Goal: Information Seeking & Learning: Check status

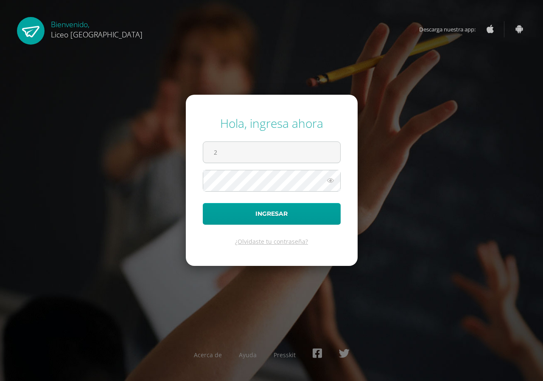
type input "[EMAIL_ADDRESS][DOMAIN_NAME]"
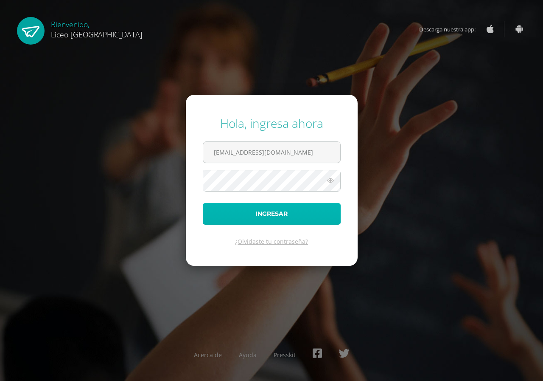
click at [278, 210] on button "Ingresar" at bounding box center [272, 214] width 138 height 22
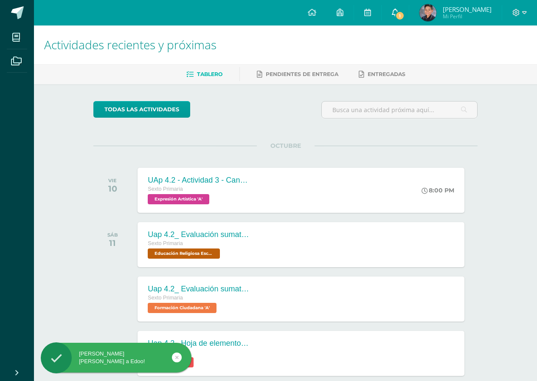
click at [404, 13] on span "1" at bounding box center [399, 15] width 9 height 9
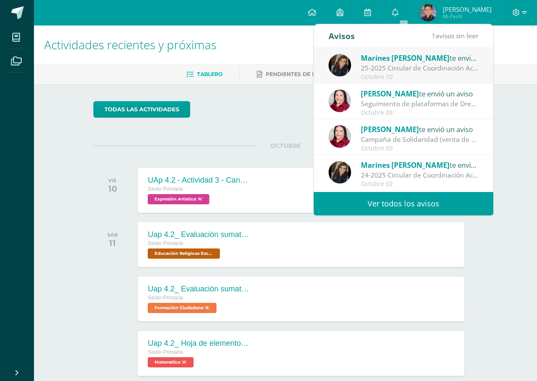
click at [432, 64] on div "25-2025 Circular de Coordinación Académica: Buenos días estimadas familias mari…" at bounding box center [420, 68] width 118 height 10
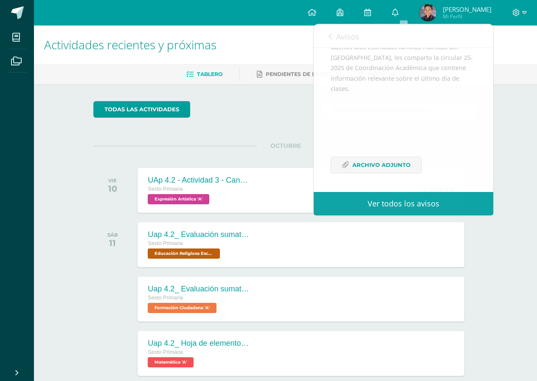
click at [436, 11] on img at bounding box center [427, 12] width 17 height 17
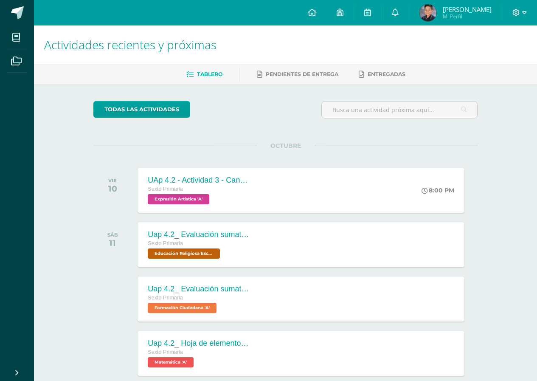
click at [433, 13] on img at bounding box center [427, 12] width 17 height 17
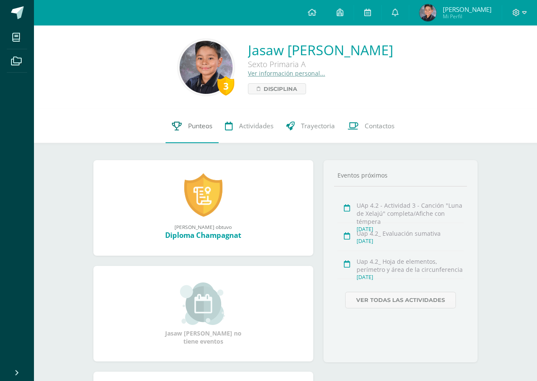
click at [190, 122] on span "Punteos" at bounding box center [200, 125] width 24 height 9
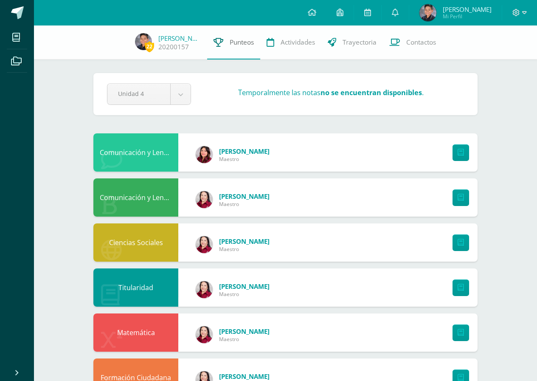
click at [245, 40] on span "Punteos" at bounding box center [241, 42] width 24 height 9
click at [436, 14] on img at bounding box center [427, 12] width 17 height 17
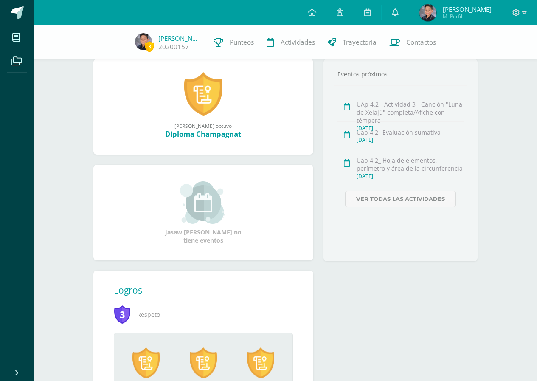
scroll to position [185, 0]
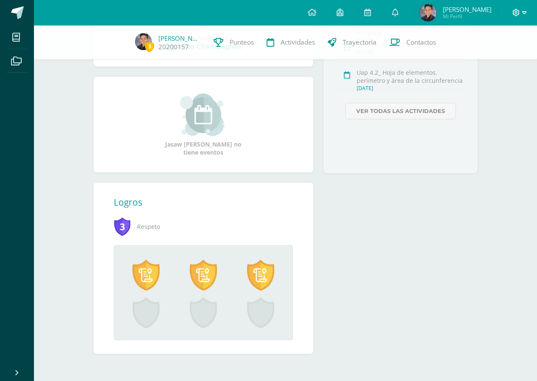
click at [524, 12] on icon at bounding box center [524, 13] width 5 height 8
click at [507, 57] on span "Cerrar sesión" at bounding box center [497, 58] width 38 height 8
